Goal: Task Accomplishment & Management: Manage account settings

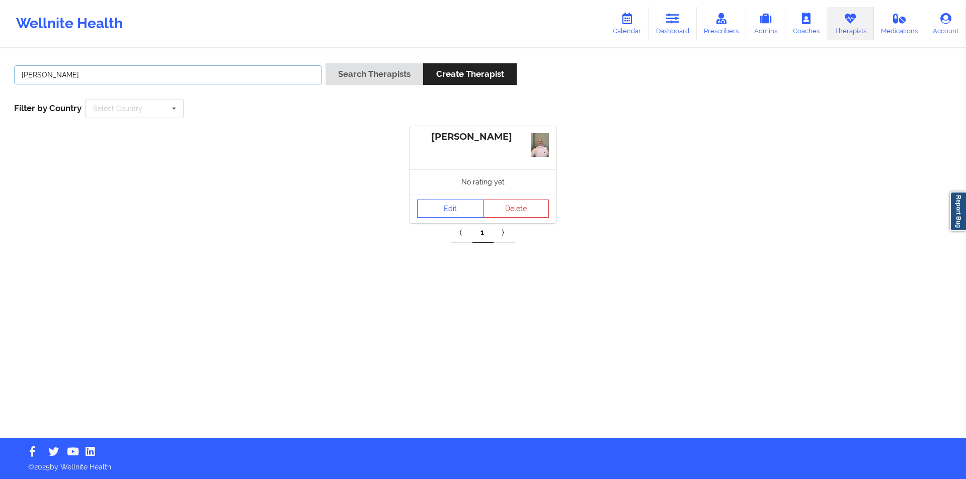
click at [193, 70] on input "[PERSON_NAME]" at bounding box center [168, 74] width 308 height 19
click at [368, 76] on button "Search Therapists" at bounding box center [374, 74] width 98 height 22
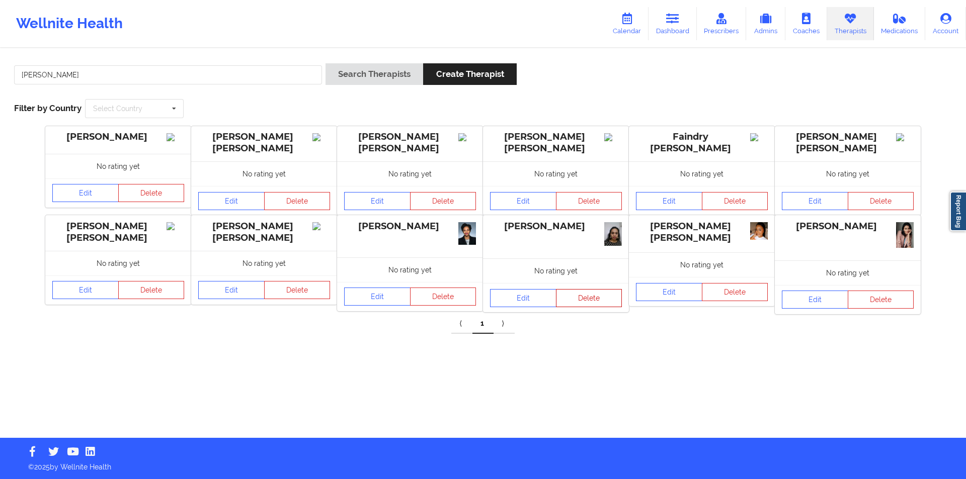
click at [589, 300] on button "Delete" at bounding box center [589, 298] width 66 height 18
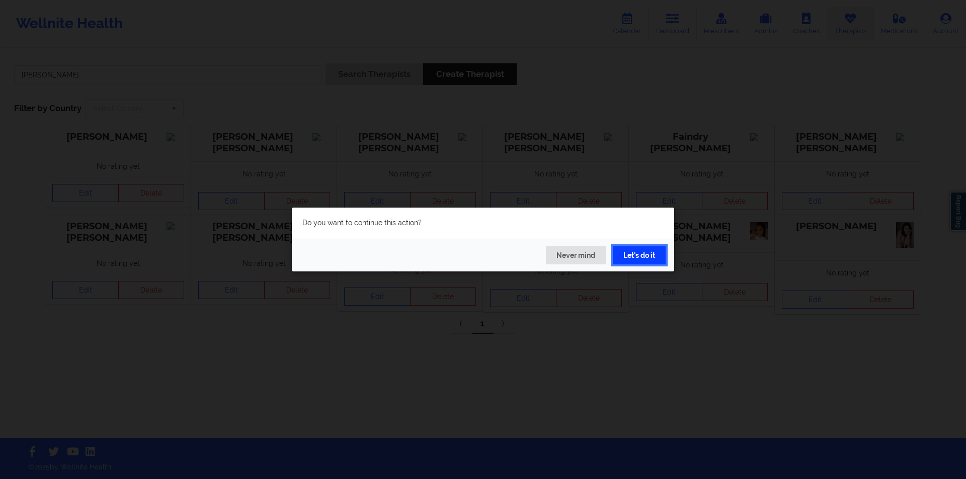
click at [644, 254] on button "Let's do it" at bounding box center [639, 255] width 53 height 18
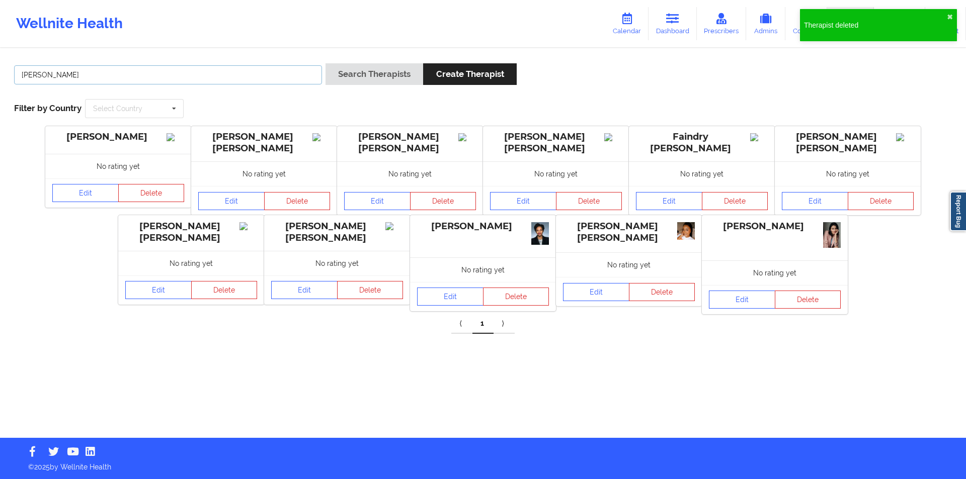
click at [201, 72] on input "[PERSON_NAME]" at bounding box center [168, 74] width 308 height 19
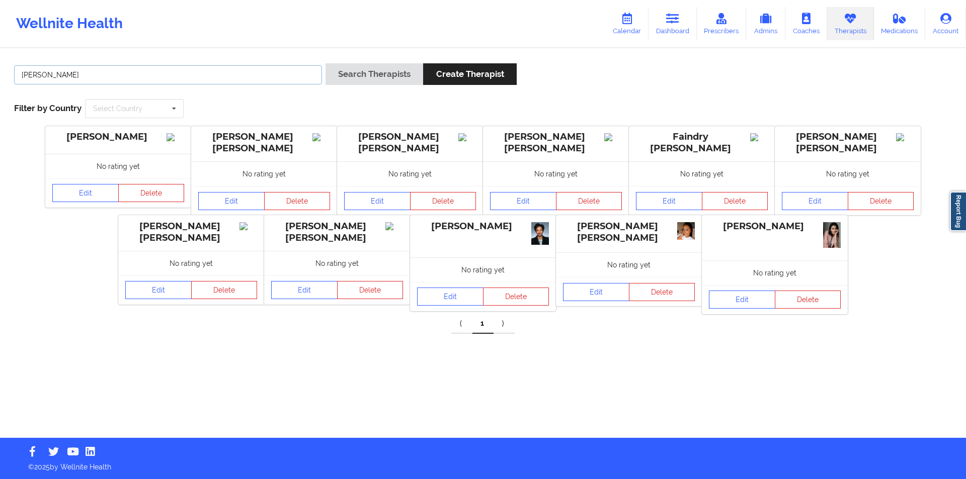
click at [201, 72] on input "[PERSON_NAME]" at bounding box center [168, 74] width 308 height 19
paste input "[EMAIL_ADDRESS][DOMAIN_NAME]"
type input "[EMAIL_ADDRESS][DOMAIN_NAME]"
click at [368, 74] on button "Search Therapists" at bounding box center [374, 74] width 98 height 22
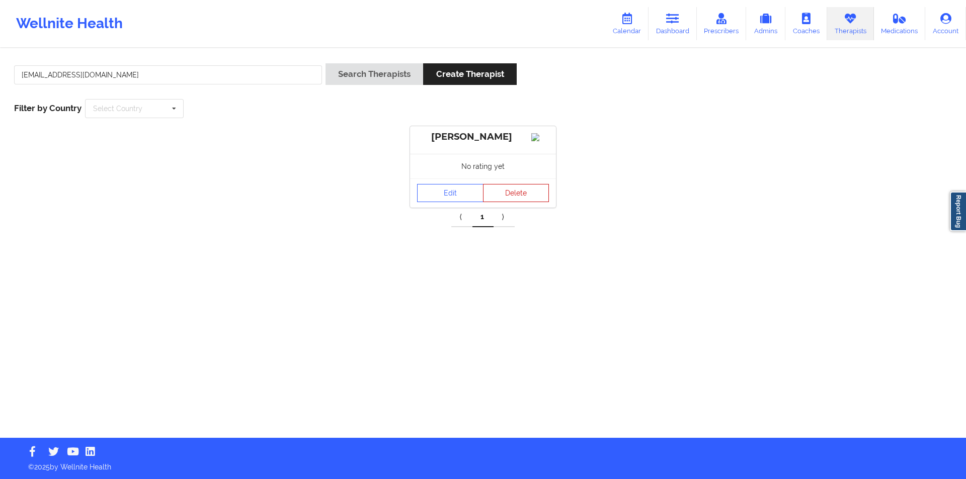
click at [514, 202] on button "Delete" at bounding box center [516, 193] width 66 height 18
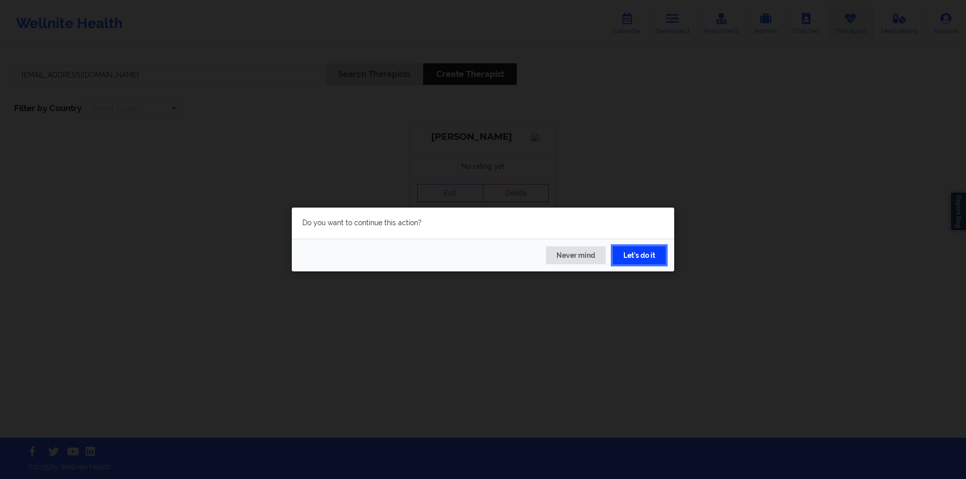
click at [632, 252] on button "Let's do it" at bounding box center [639, 255] width 53 height 18
